Goal: Task Accomplishment & Management: Use online tool/utility

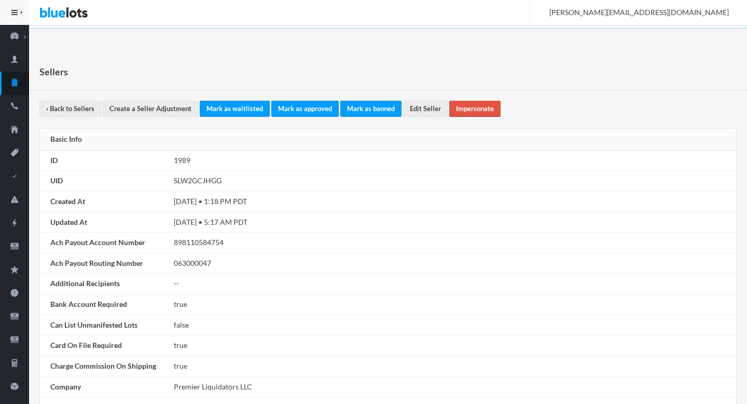
click at [468, 107] on link "Impersonate" at bounding box center [474, 109] width 51 height 16
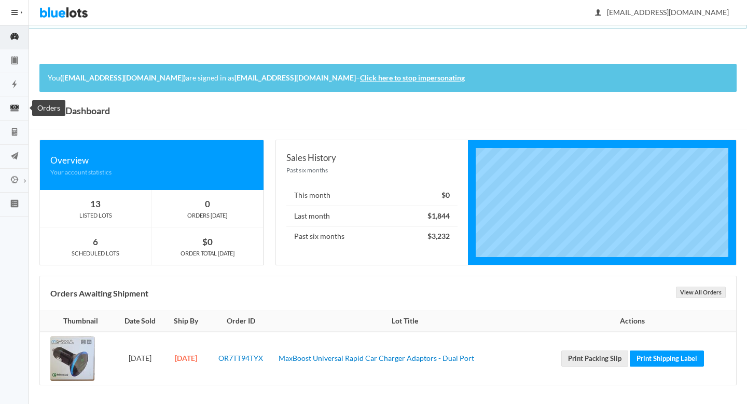
click at [19, 109] on icon "cash" at bounding box center [14, 107] width 29 height 9
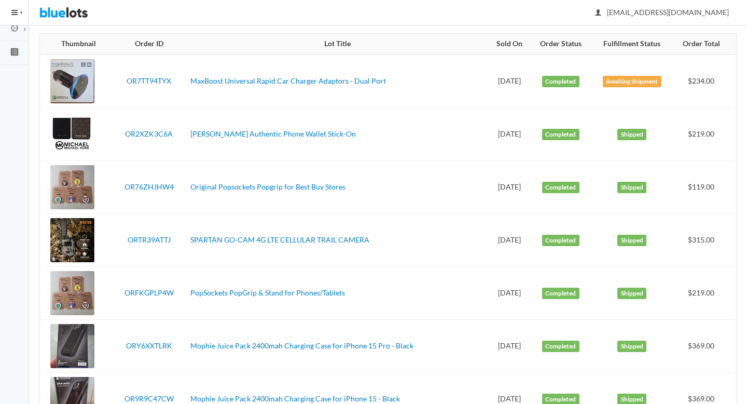
scroll to position [161, 0]
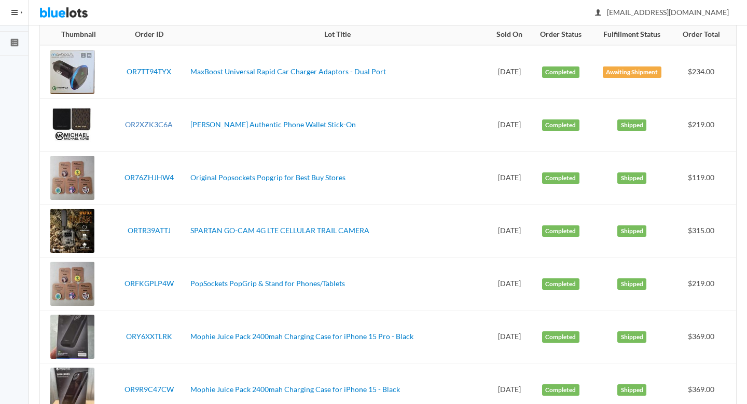
click at [144, 125] on link "OR2XZK3C6A" at bounding box center [149, 124] width 48 height 9
click at [154, 178] on link "OR76ZHJHW4" at bounding box center [149, 177] width 49 height 9
click at [155, 229] on link "ORTR39ATTJ" at bounding box center [149, 230] width 43 height 9
click at [156, 278] on td "ORFKGPLP4W" at bounding box center [149, 283] width 75 height 53
click at [156, 280] on link "ORFKGPLP4W" at bounding box center [149, 283] width 49 height 9
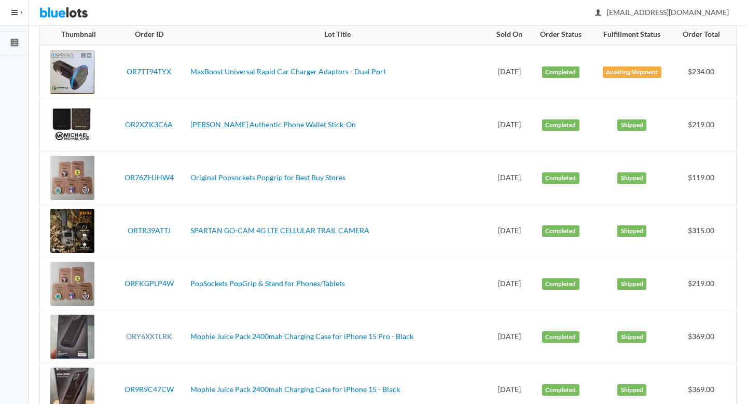
click at [157, 335] on link "ORY6XXTLRK" at bounding box center [149, 336] width 46 height 9
click at [151, 389] on link "OR9R9C47CW" at bounding box center [149, 388] width 49 height 9
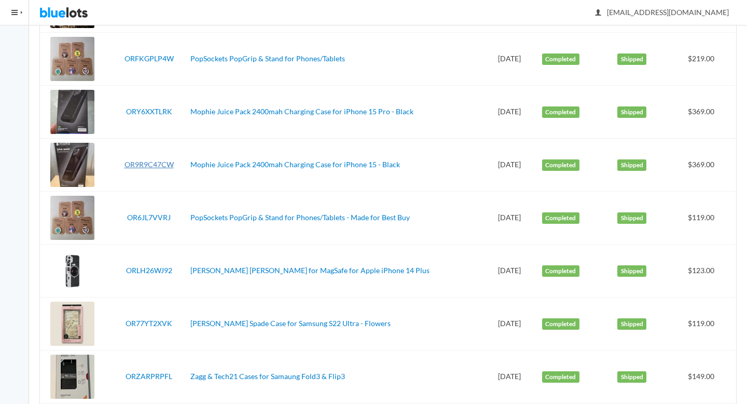
scroll to position [410, 0]
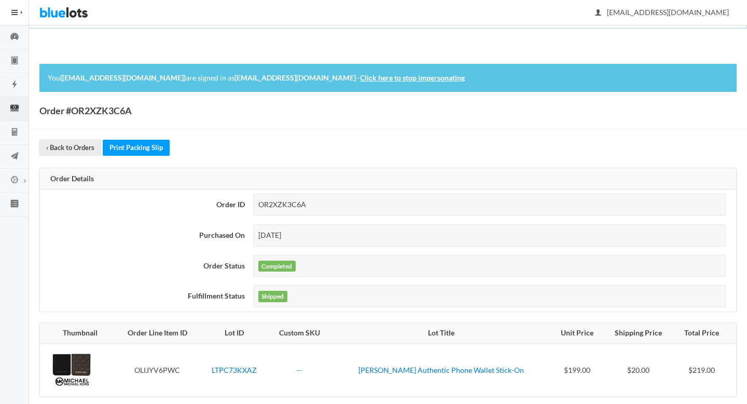
scroll to position [92, 0]
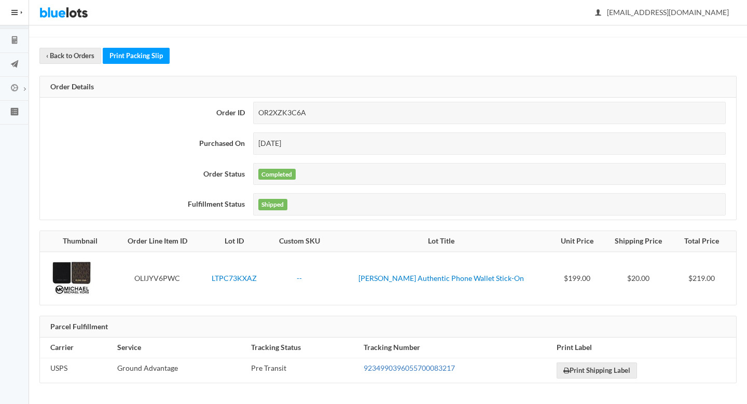
click at [382, 365] on link "9234990396055700083217" at bounding box center [409, 367] width 91 height 9
click at [274, 110] on div "OR2XZK3C6A" at bounding box center [489, 113] width 473 height 22
copy div "OR2XZK3C6A"
click at [23, 36] on icon "calculator" at bounding box center [14, 39] width 29 height 9
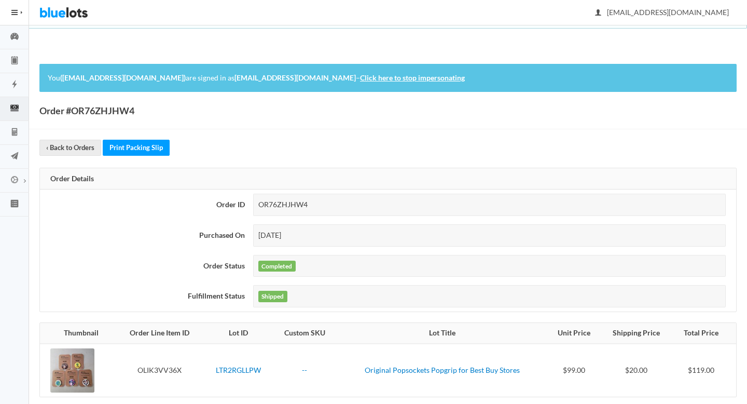
scroll to position [92, 0]
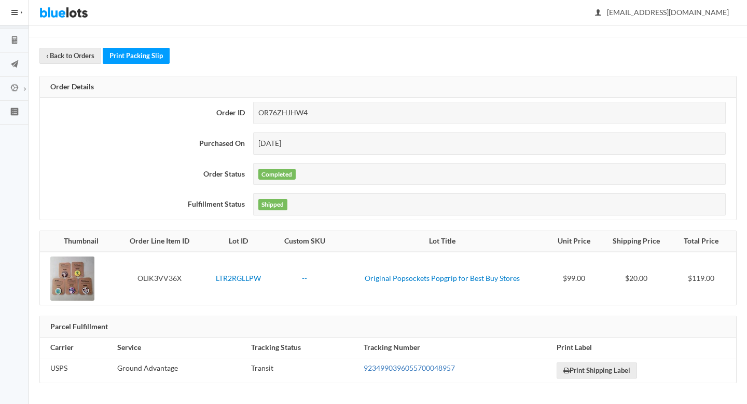
click at [389, 364] on link "9234990396055700048957" at bounding box center [409, 367] width 91 height 9
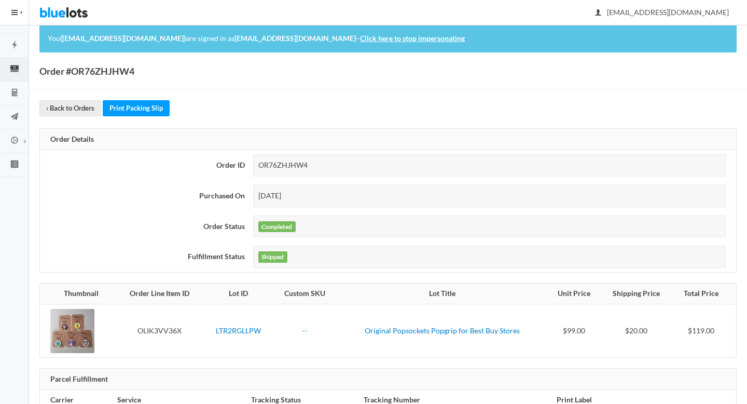
scroll to position [0, 0]
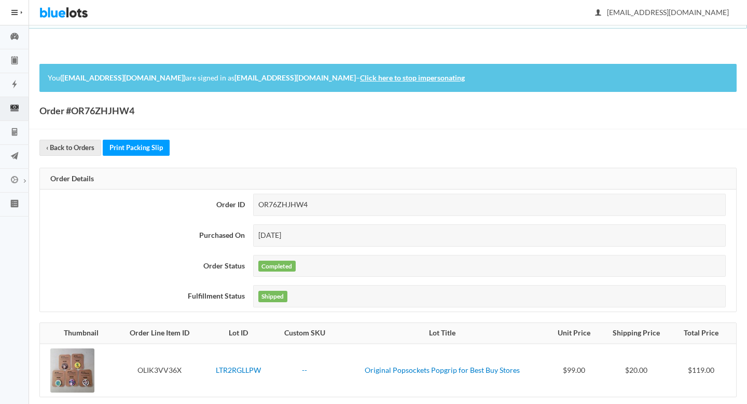
click at [296, 224] on div "Aug 24, 2025" at bounding box center [489, 235] width 473 height 22
click at [288, 206] on div "OR76ZHJHW4" at bounding box center [489, 205] width 473 height 22
copy div "OR76ZHJHW4"
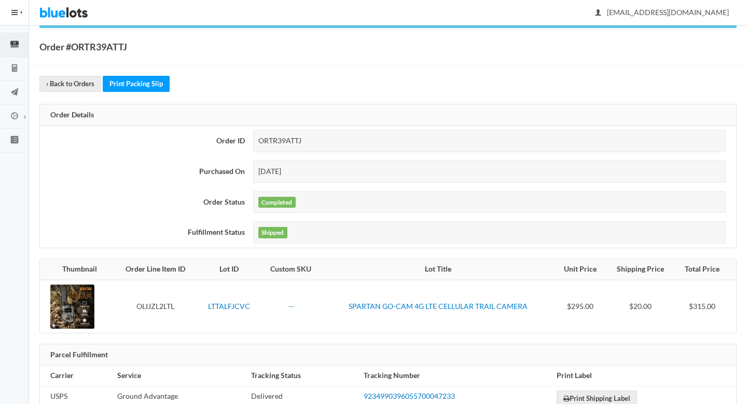
scroll to position [92, 0]
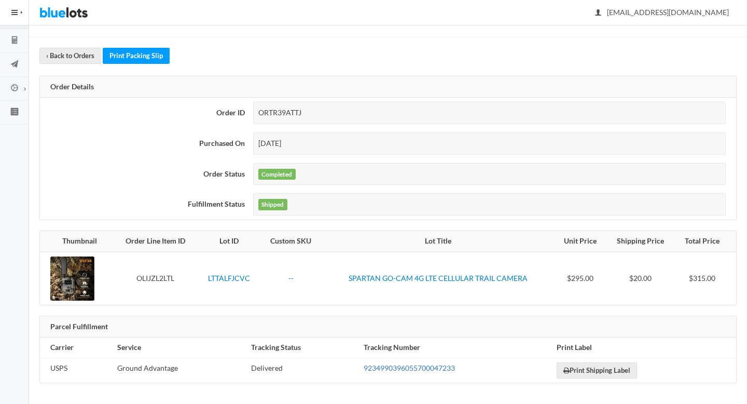
click at [395, 367] on link "9234990396055700047233" at bounding box center [409, 367] width 91 height 9
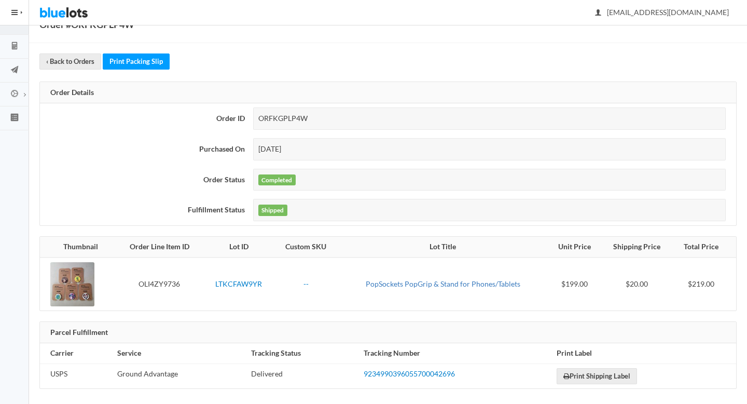
scroll to position [92, 0]
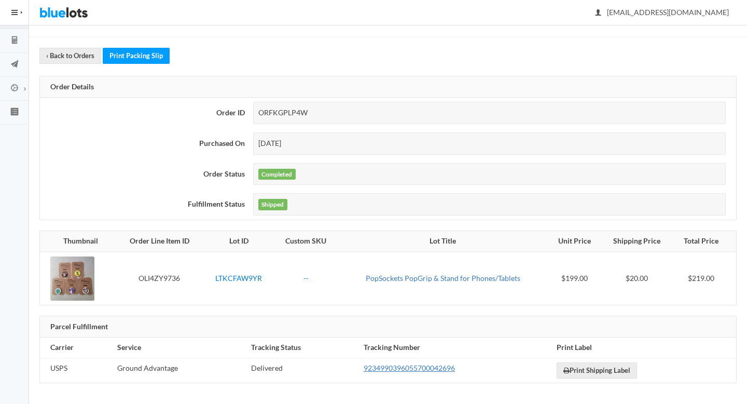
click at [395, 367] on link "9234990396055700042696" at bounding box center [409, 367] width 91 height 9
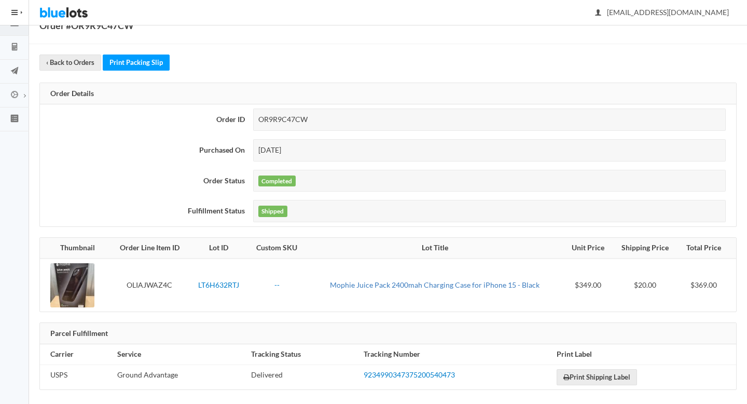
scroll to position [92, 0]
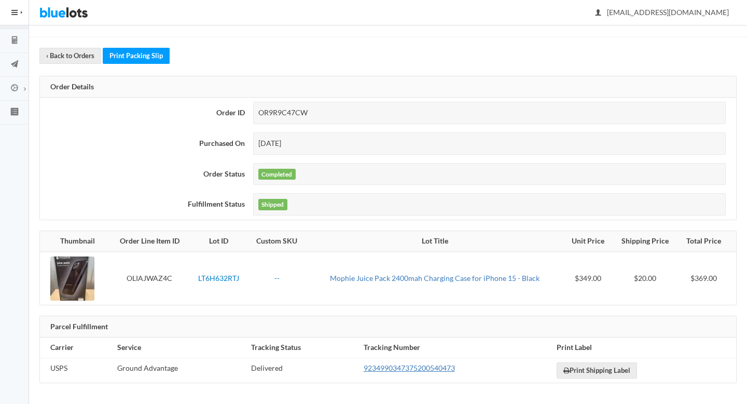
click at [395, 367] on link "9234990347375200540473" at bounding box center [409, 367] width 91 height 9
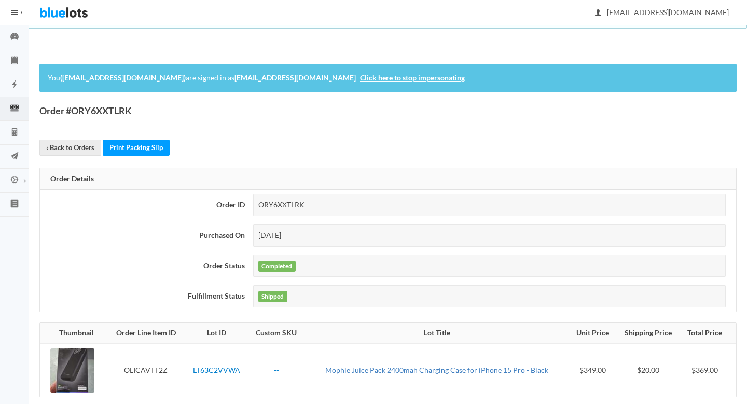
scroll to position [92, 0]
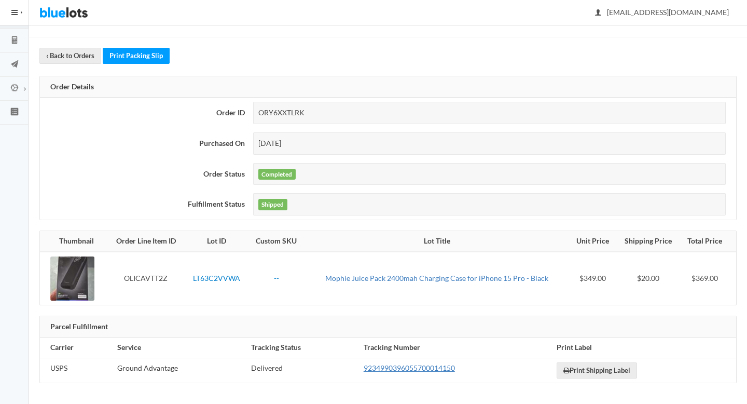
click at [395, 367] on link "9234990396055700014150" at bounding box center [409, 367] width 91 height 9
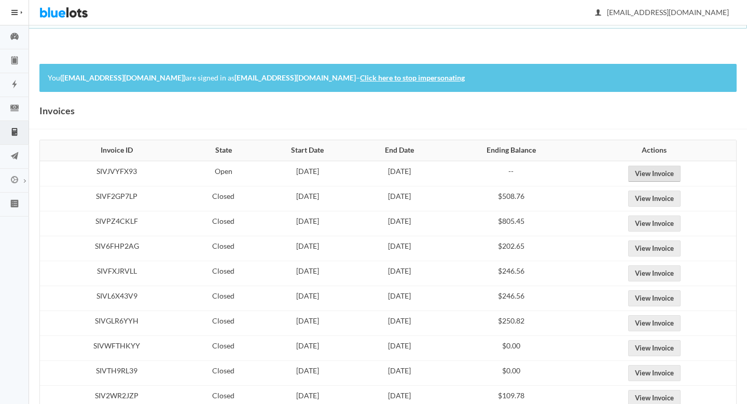
click at [652, 166] on link "View Invoice" at bounding box center [654, 174] width 52 height 16
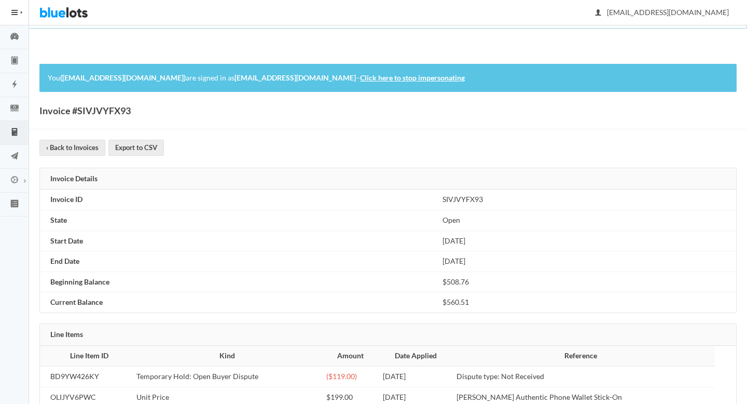
scroll to position [107, 0]
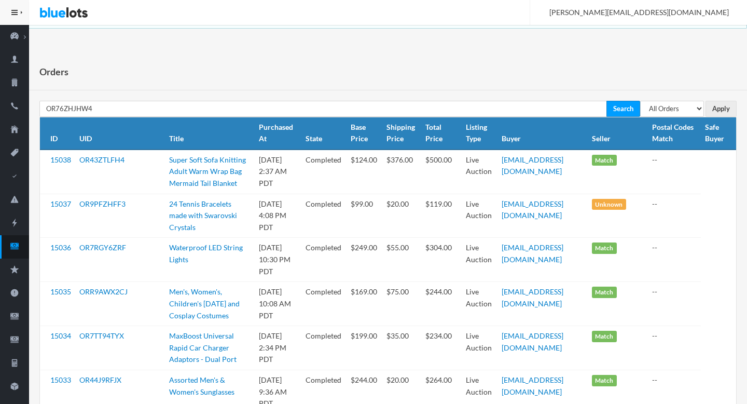
type input "OR76ZHJHW4"
click at [607, 101] on input "Search" at bounding box center [624, 109] width 34 height 16
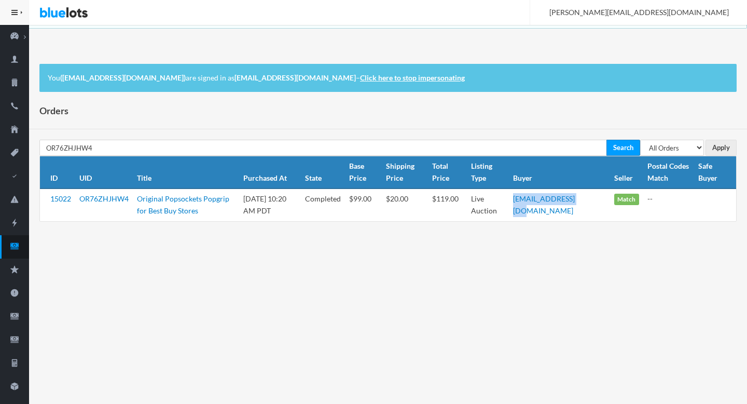
drag, startPoint x: 603, startPoint y: 200, endPoint x: 533, endPoint y: 198, distance: 69.6
click at [533, 198] on td "[EMAIL_ADDRESS][DOMAIN_NAME]" at bounding box center [559, 204] width 101 height 32
copy link "[EMAIL_ADDRESS][DOMAIN_NAME]"
click at [360, 275] on body "Bluelots is for sale. If you are interested in purchasing the business, please …" at bounding box center [373, 202] width 747 height 404
click at [552, 200] on link "[EMAIL_ADDRESS][DOMAIN_NAME]" at bounding box center [544, 204] width 62 height 21
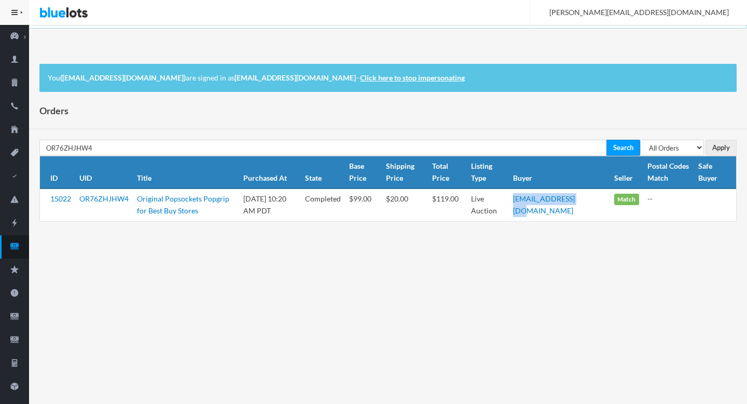
drag, startPoint x: 603, startPoint y: 198, endPoint x: 533, endPoint y: 198, distance: 69.5
click at [533, 198] on td "[EMAIL_ADDRESS][DOMAIN_NAME]" at bounding box center [559, 204] width 101 height 32
click at [20, 246] on icon "cash" at bounding box center [14, 245] width 29 height 9
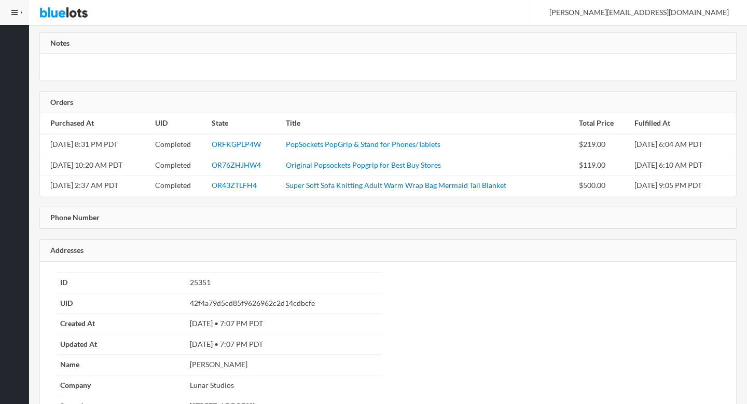
scroll to position [657, 0]
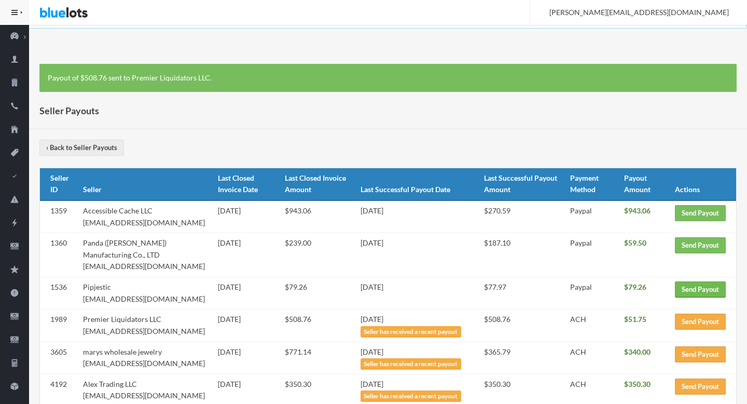
click at [679, 281] on link "Send Payout" at bounding box center [700, 289] width 51 height 16
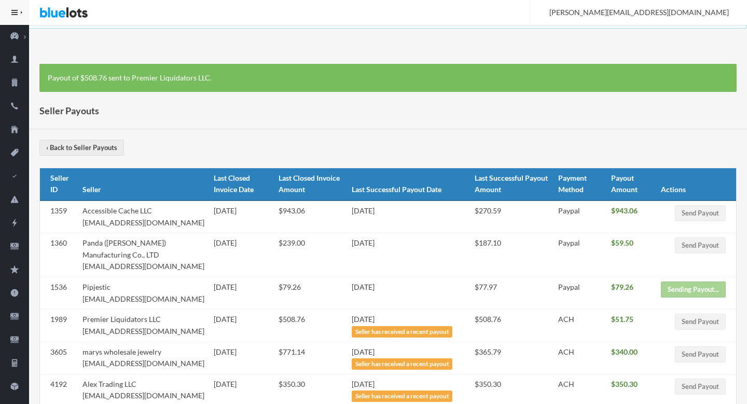
click at [140, 265] on td "Panda ([PERSON_NAME]) Manufacturing Co., LTD [EMAIL_ADDRESS][DOMAIN_NAME]" at bounding box center [143, 255] width 131 height 44
drag, startPoint x: 140, startPoint y: 265, endPoint x: 80, endPoint y: 264, distance: 59.2
click at [80, 264] on td "Panda ([PERSON_NAME]) Manufacturing Co., LTD [EMAIL_ADDRESS][DOMAIN_NAME]" at bounding box center [143, 255] width 131 height 44
click at [173, 222] on td "Accessible Cache LLC [EMAIL_ADDRESS][DOMAIN_NAME]" at bounding box center [143, 216] width 131 height 33
drag, startPoint x: 173, startPoint y: 222, endPoint x: 106, endPoint y: 220, distance: 67.0
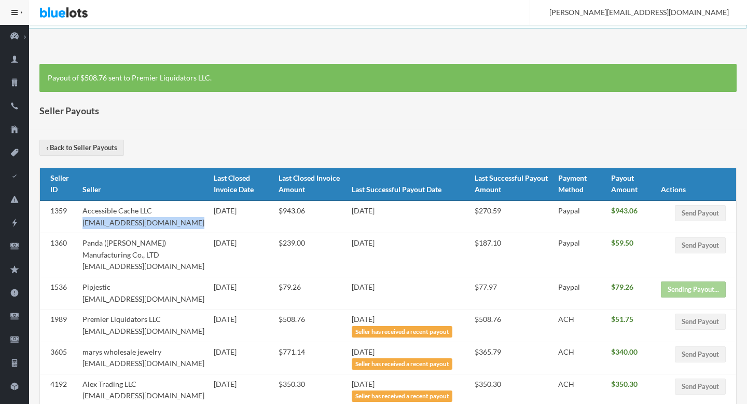
click at [106, 220] on td "Accessible Cache LLC [EMAIL_ADDRESS][DOMAIN_NAME]" at bounding box center [143, 216] width 131 height 33
copy td "[EMAIL_ADDRESS][DOMAIN_NAME]"
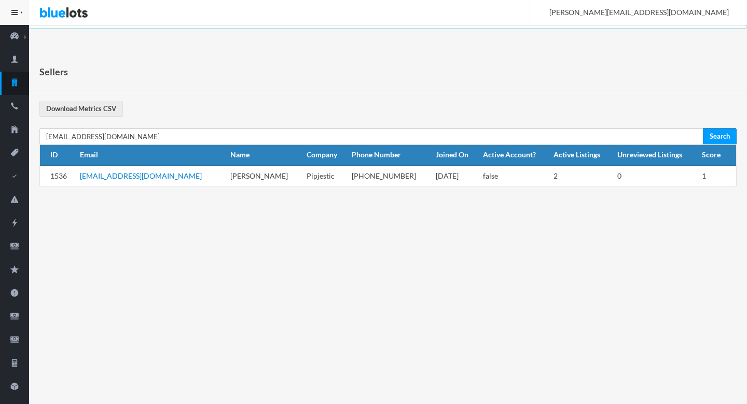
click at [229, 129] on div "Sellers Download Metrics CSV [EMAIL_ADDRESS][DOMAIN_NAME] Search ID Email Name …" at bounding box center [388, 130] width 718 height 154
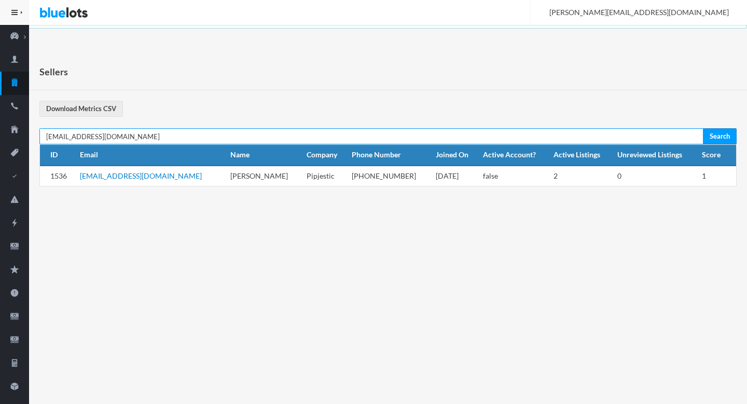
click at [232, 135] on input "[EMAIL_ADDRESS][DOMAIN_NAME]" at bounding box center [371, 136] width 664 height 16
paste input "accessiblecachellc"
type input "[EMAIL_ADDRESS][DOMAIN_NAME]"
click at [703, 128] on input "Search" at bounding box center [720, 136] width 34 height 16
